Goal: Transaction & Acquisition: Purchase product/service

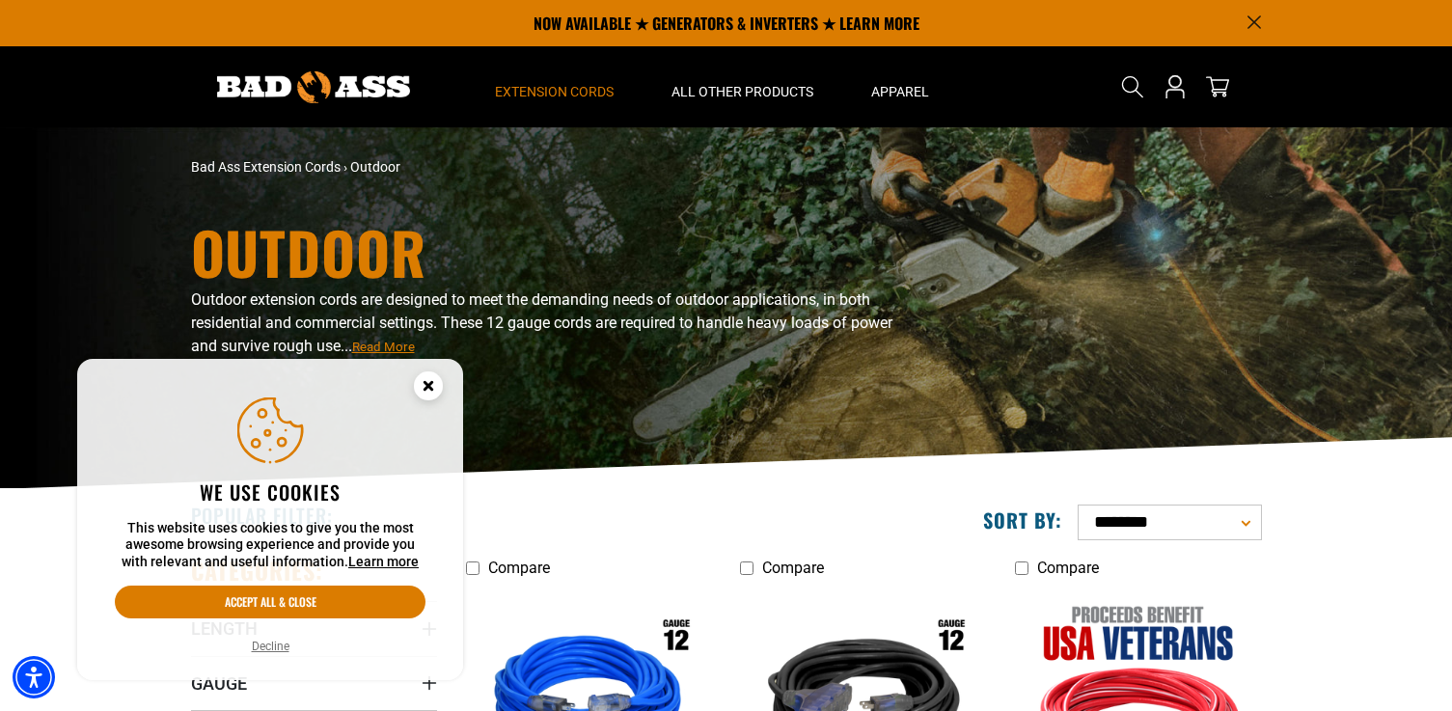
click at [429, 384] on icon "Close this option" at bounding box center [428, 385] width 7 height 7
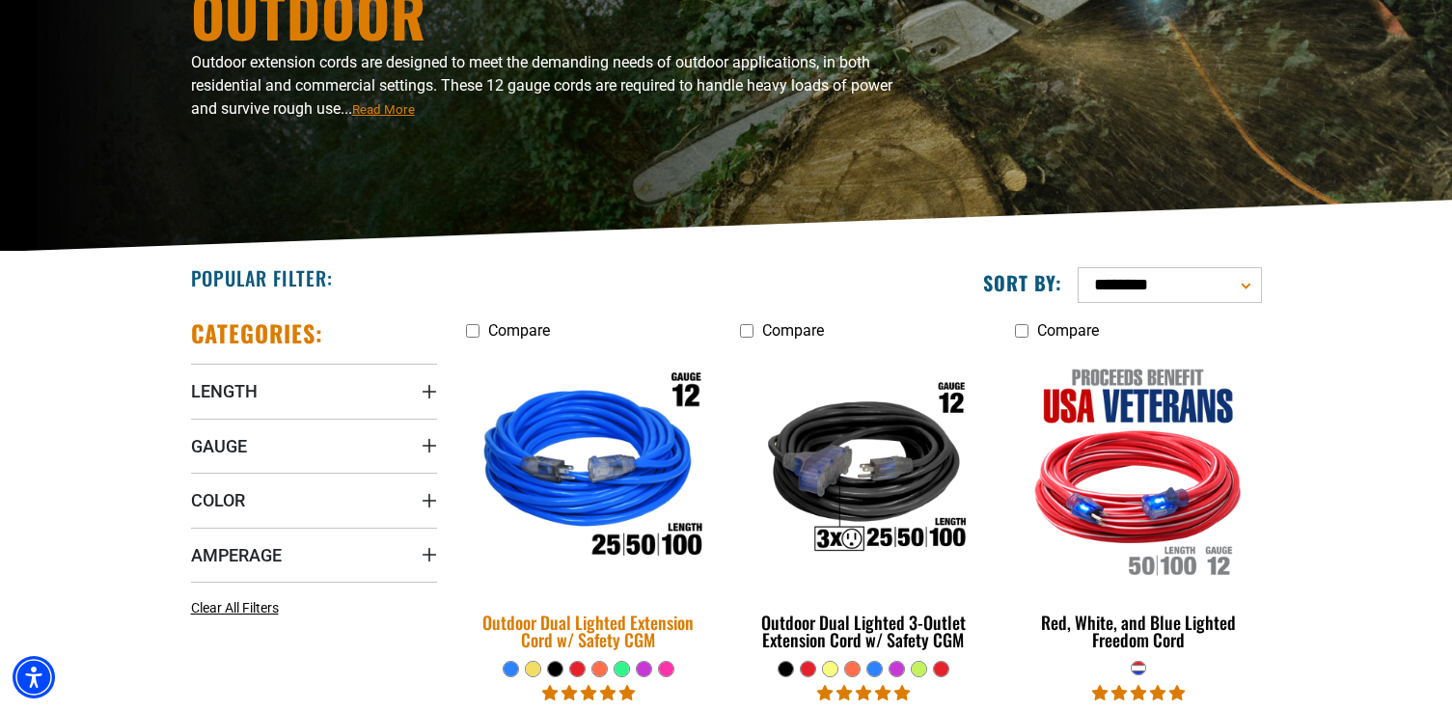
scroll to position [246, 0]
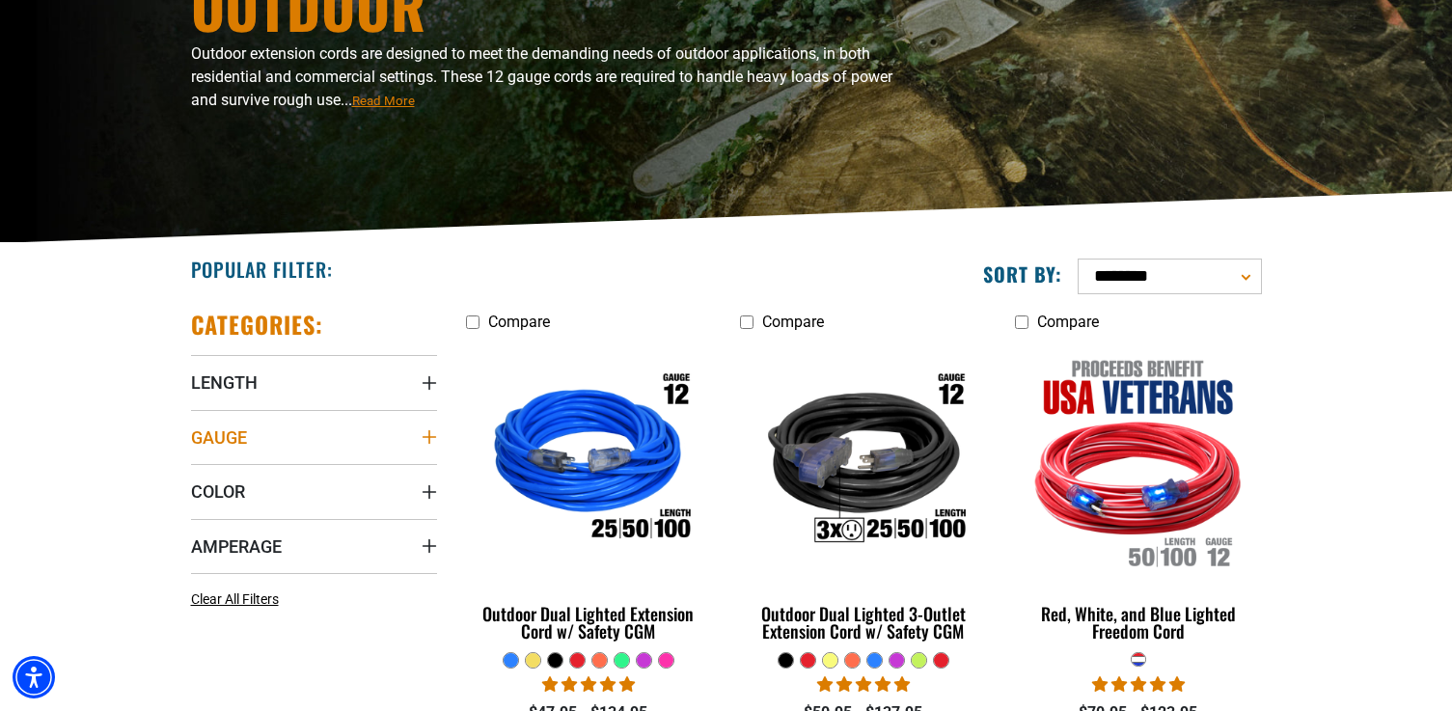
click at [271, 437] on summary "Gauge" at bounding box center [314, 437] width 246 height 54
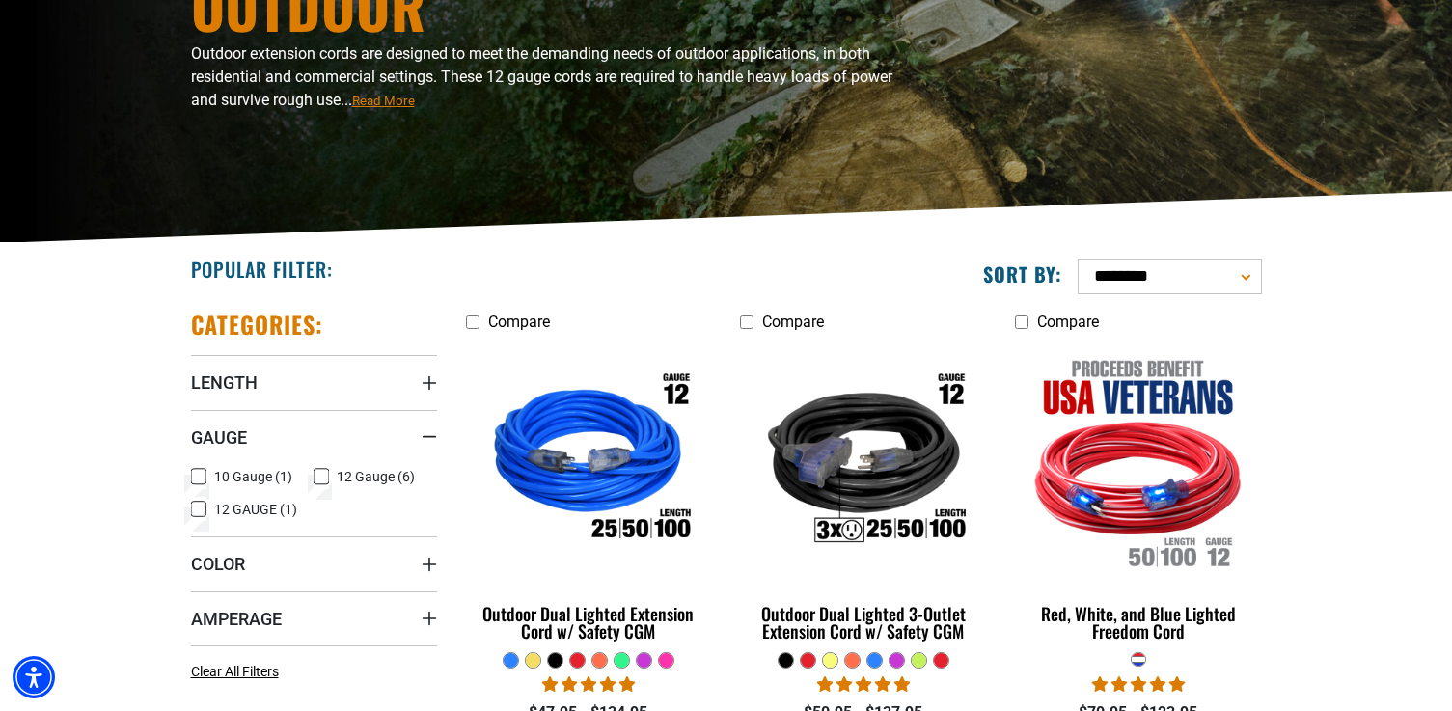
click at [206, 476] on rect at bounding box center [198, 476] width 15 height 15
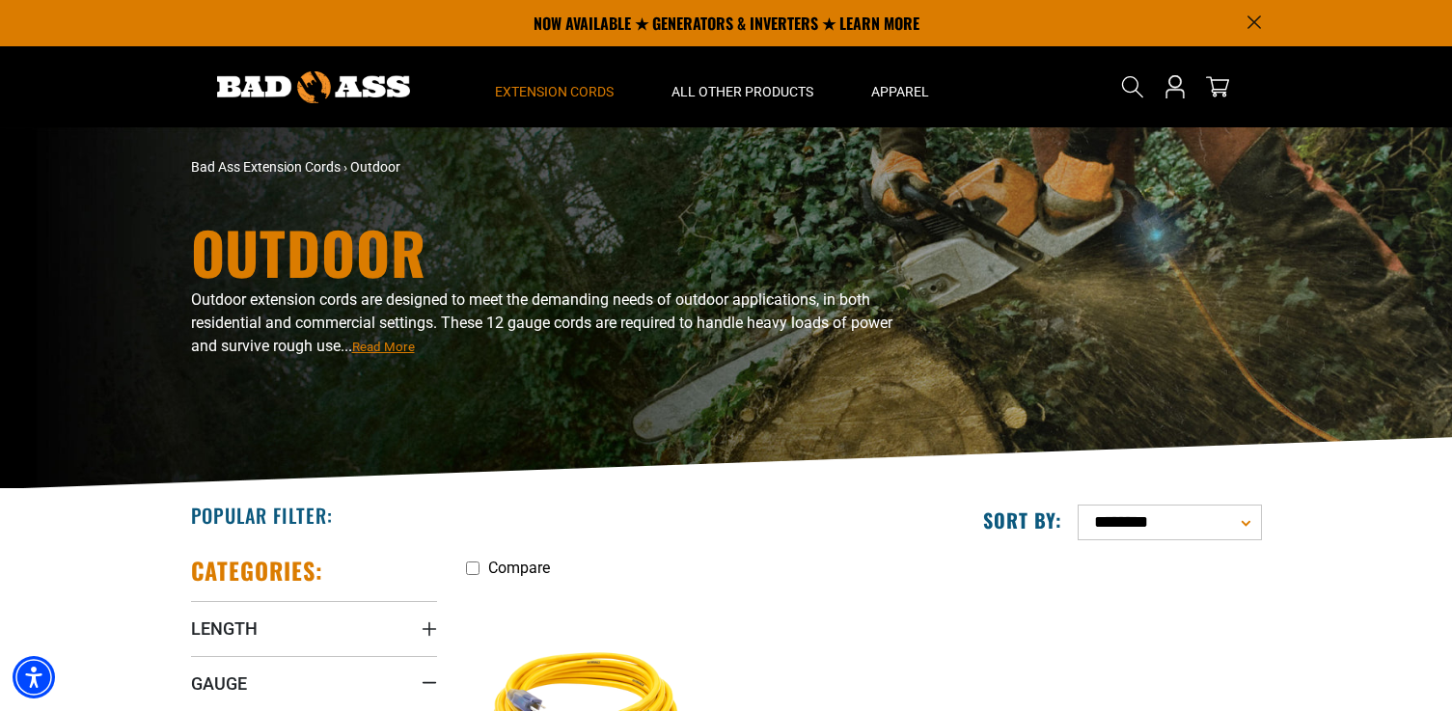
scroll to position [246, 0]
